Goal: Transaction & Acquisition: Purchase product/service

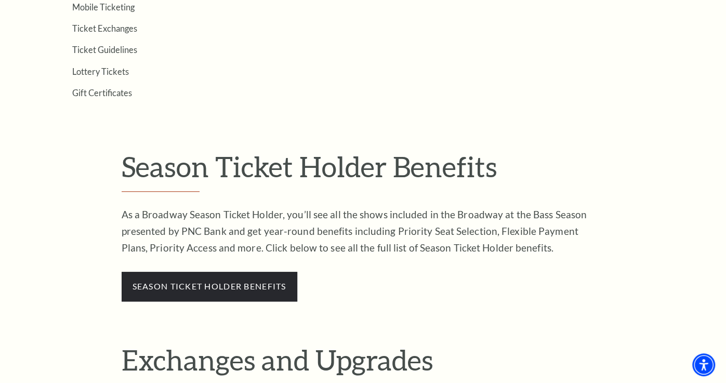
scroll to position [455, 0]
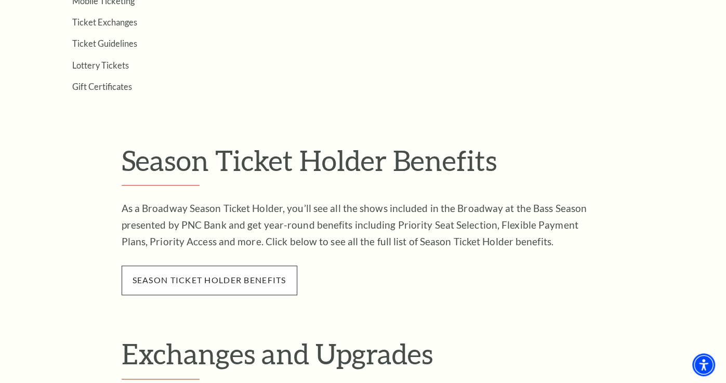
click at [237, 283] on span "season ticket holder benefits" at bounding box center [210, 279] width 176 height 29
click at [225, 276] on link "season ticket holder benefits" at bounding box center [209, 280] width 154 height 10
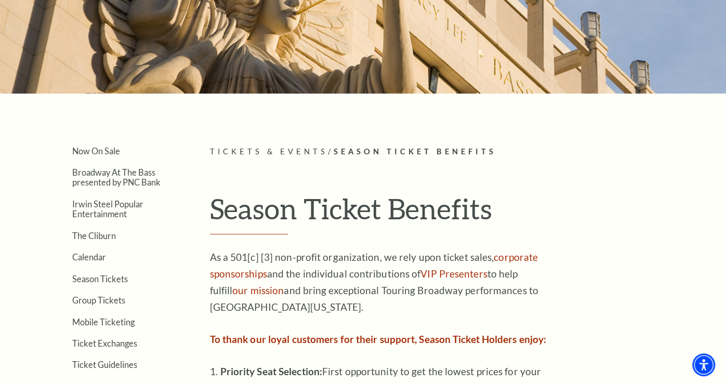
scroll to position [130, 0]
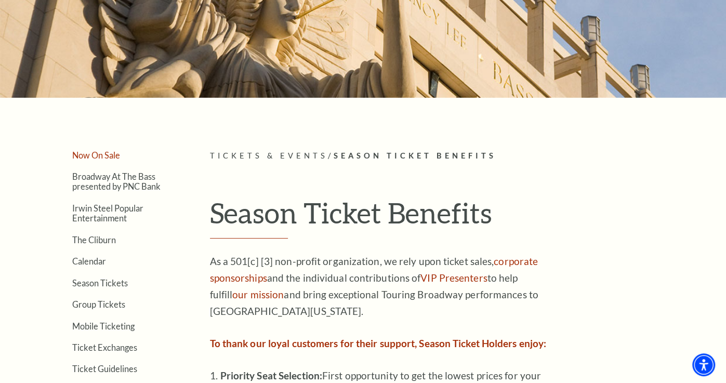
click at [104, 154] on link "Now On Sale" at bounding box center [96, 155] width 48 height 10
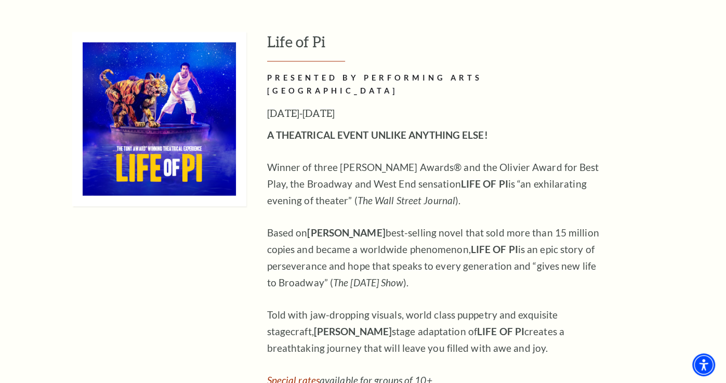
scroll to position [1232, 0]
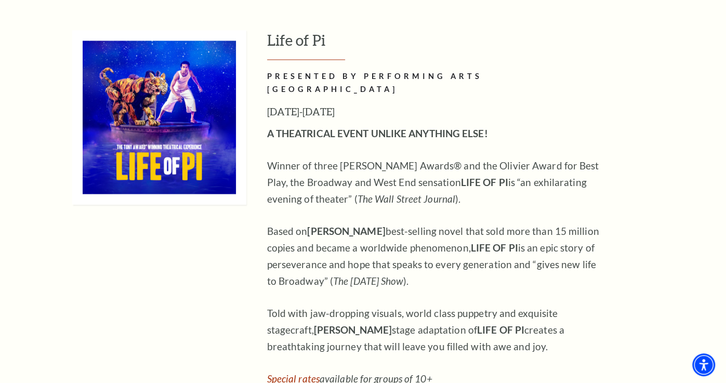
click at [451, 234] on p "Based on Yann Martel’s best-selling novel that sold more than 15 million copies…" at bounding box center [436, 255] width 338 height 66
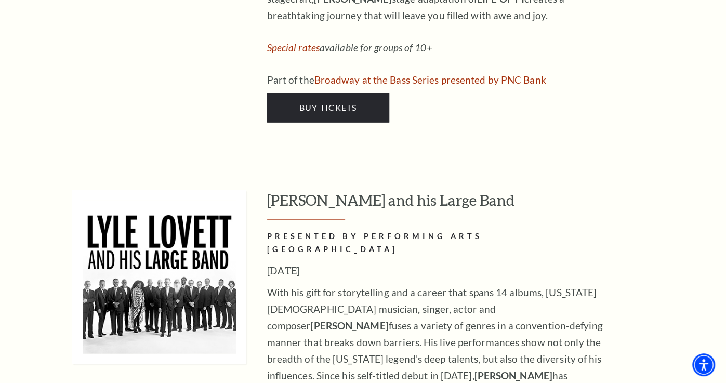
scroll to position [1564, 0]
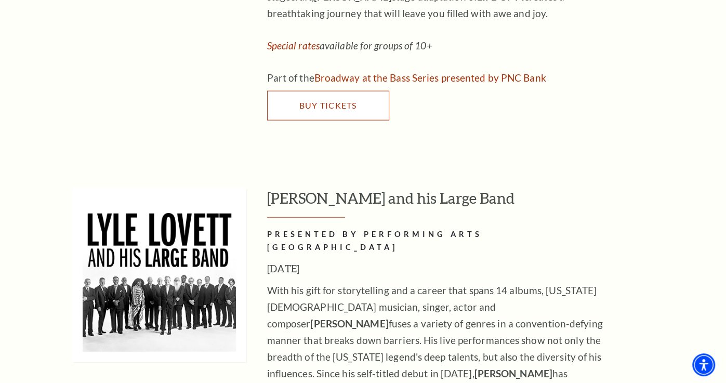
click at [322, 91] on link "Buy Tickets" at bounding box center [328, 105] width 122 height 29
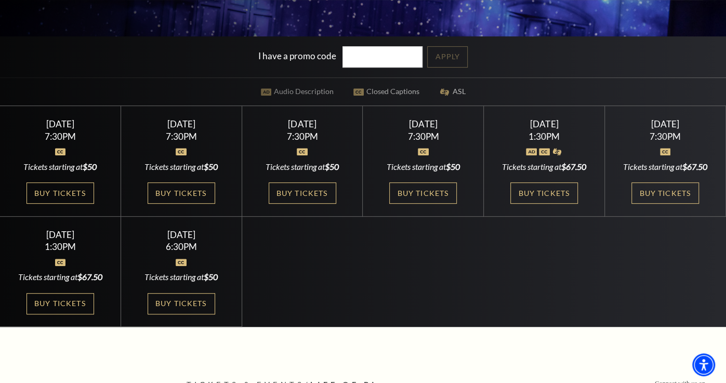
scroll to position [265, 0]
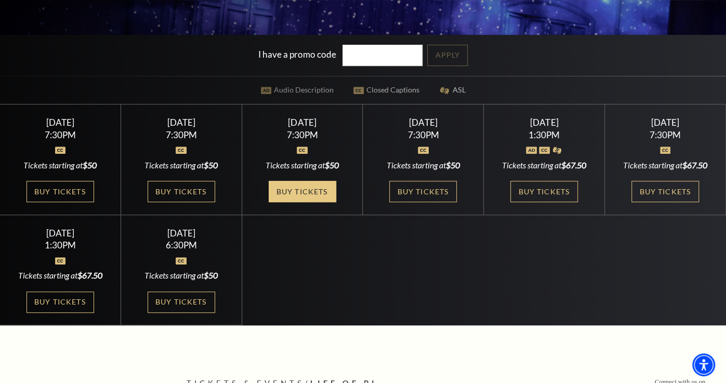
click at [307, 192] on link "Buy Tickets" at bounding box center [303, 191] width 68 height 21
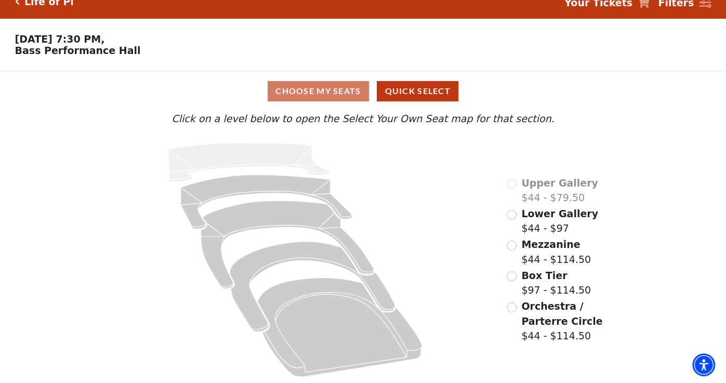
scroll to position [14, 0]
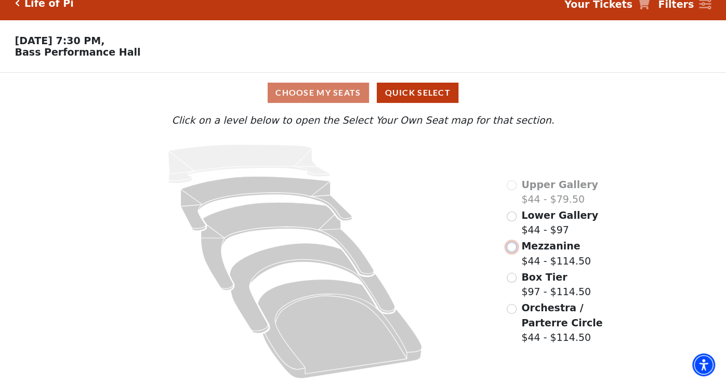
click at [514, 244] on input "Mezzanine$44 - $114.50\a" at bounding box center [511, 247] width 10 height 10
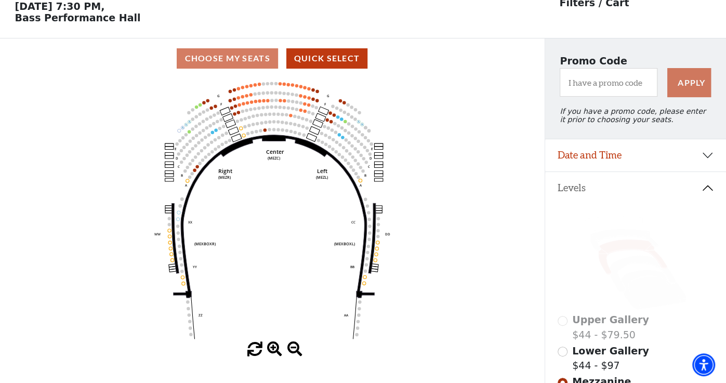
scroll to position [0, 0]
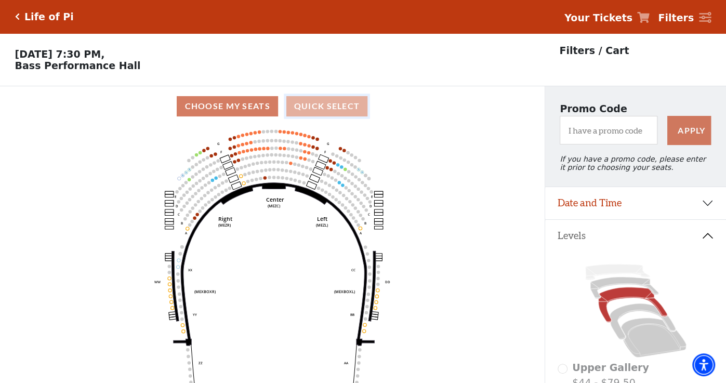
click at [326, 102] on button "Quick Select" at bounding box center [327, 106] width 82 height 20
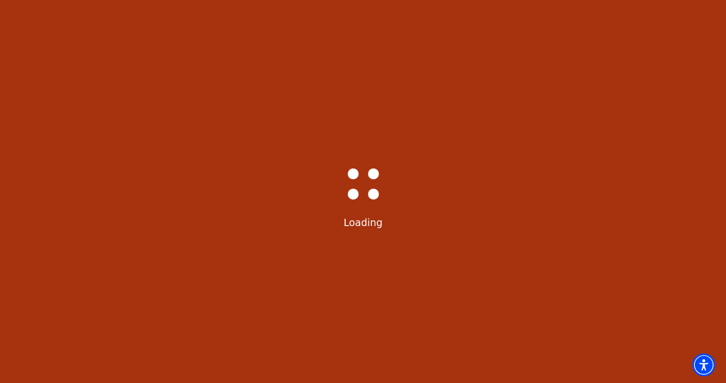
select select "6213"
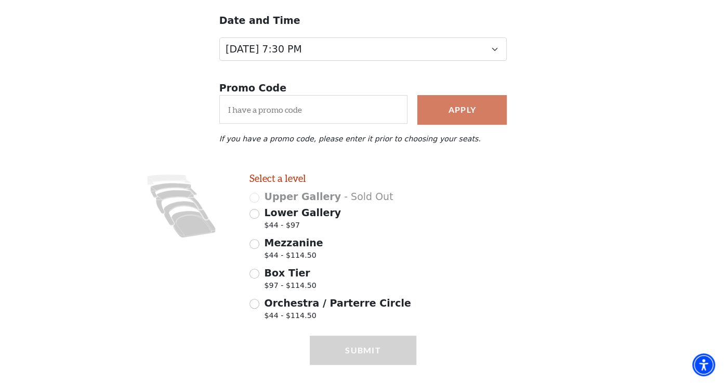
scroll to position [143, 0]
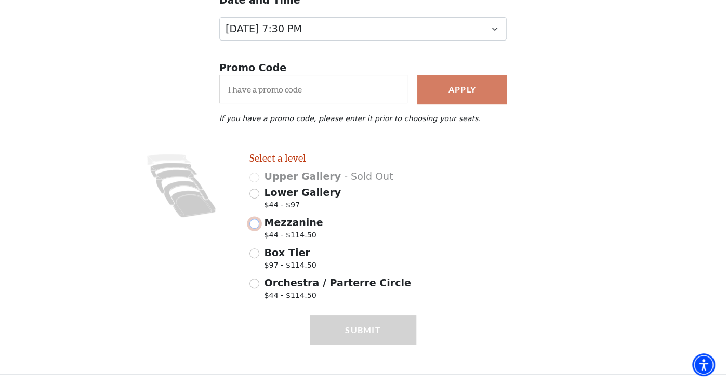
click at [256, 222] on input "Mezzanine $44 - $114.50" at bounding box center [254, 224] width 10 height 10
radio input "true"
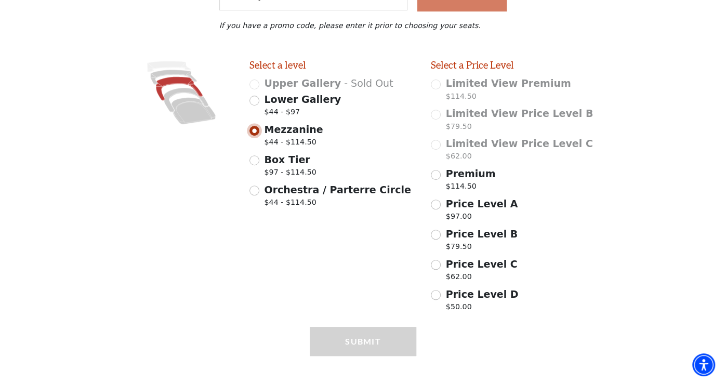
scroll to position [239, 0]
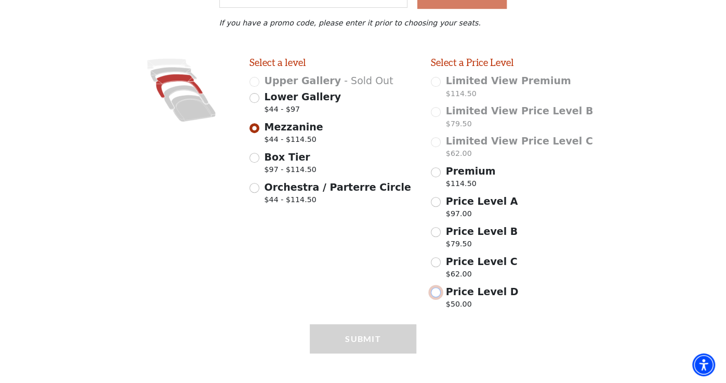
click at [433, 291] on input "Price Level D $50.00" at bounding box center [436, 292] width 10 height 10
radio input "true"
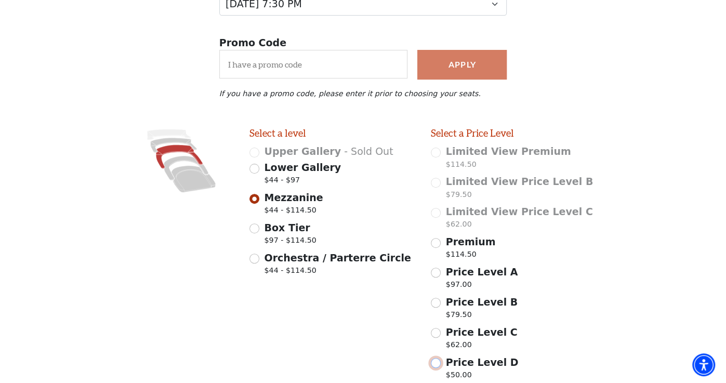
scroll to position [0, 0]
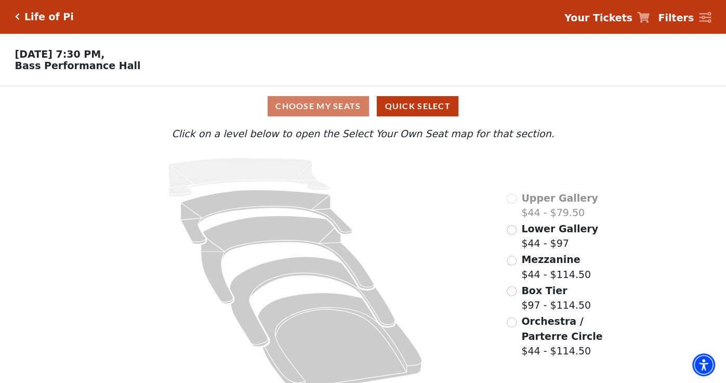
click at [42, 16] on h5 "Life of Pi" at bounding box center [48, 17] width 49 height 12
